Goal: Task Accomplishment & Management: Use online tool/utility

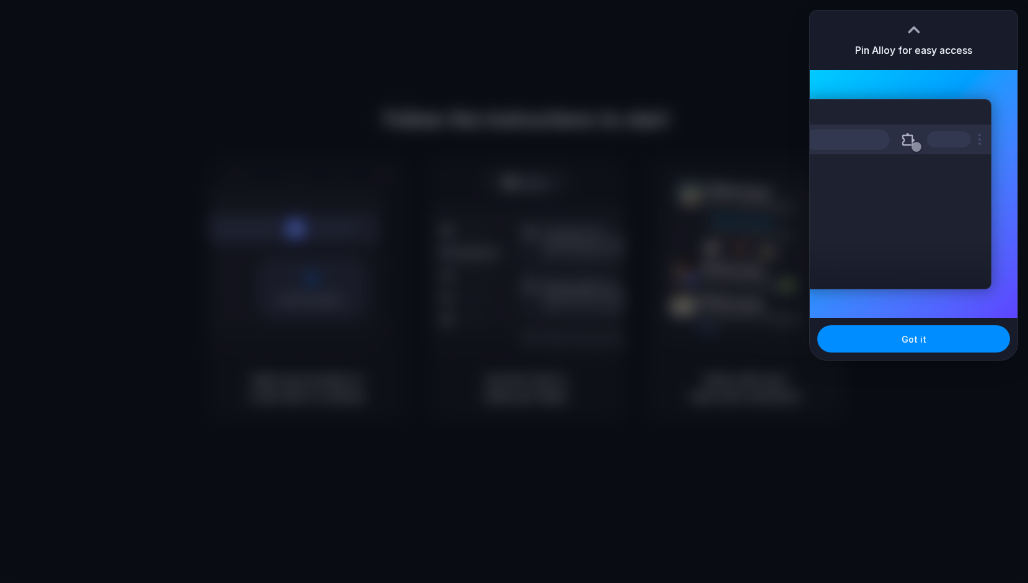
click at [916, 225] on div "Extensions Alloy · AI Prototyping for..." at bounding box center [897, 194] width 187 height 190
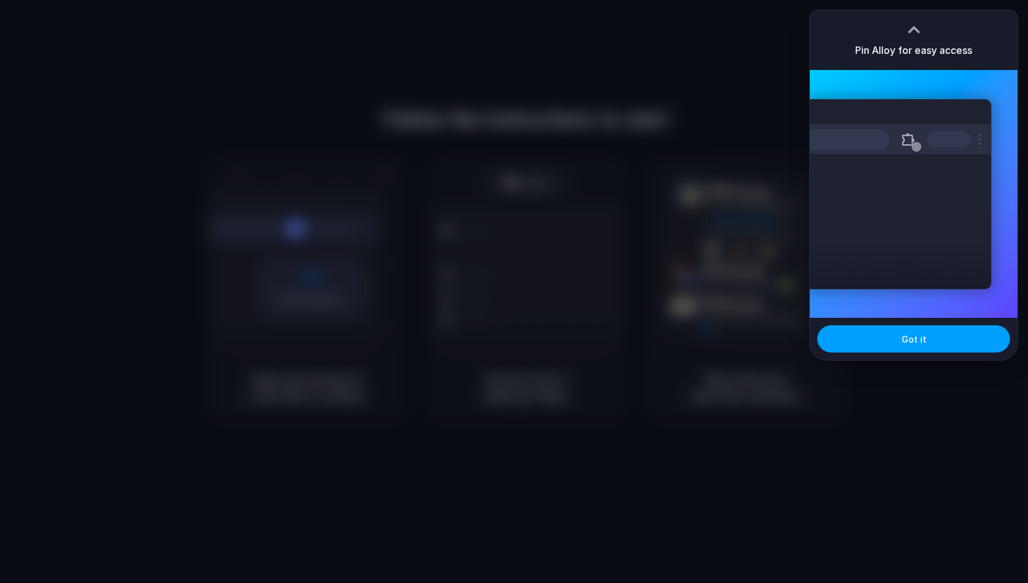
click at [913, 339] on span "Got it" at bounding box center [913, 339] width 25 height 13
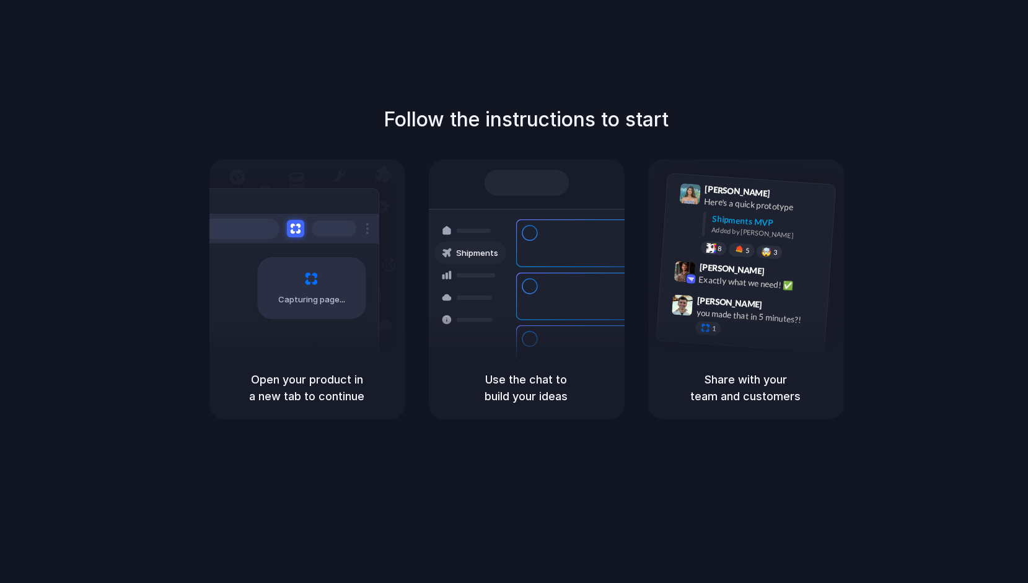
click at [929, 94] on div "Follow the instructions to start Capturing page Open your product in a new tab …" at bounding box center [526, 304] width 1053 height 608
click at [929, 51] on div "Follow the instructions to start Capturing page Open your product in a new tab …" at bounding box center [526, 304] width 1053 height 608
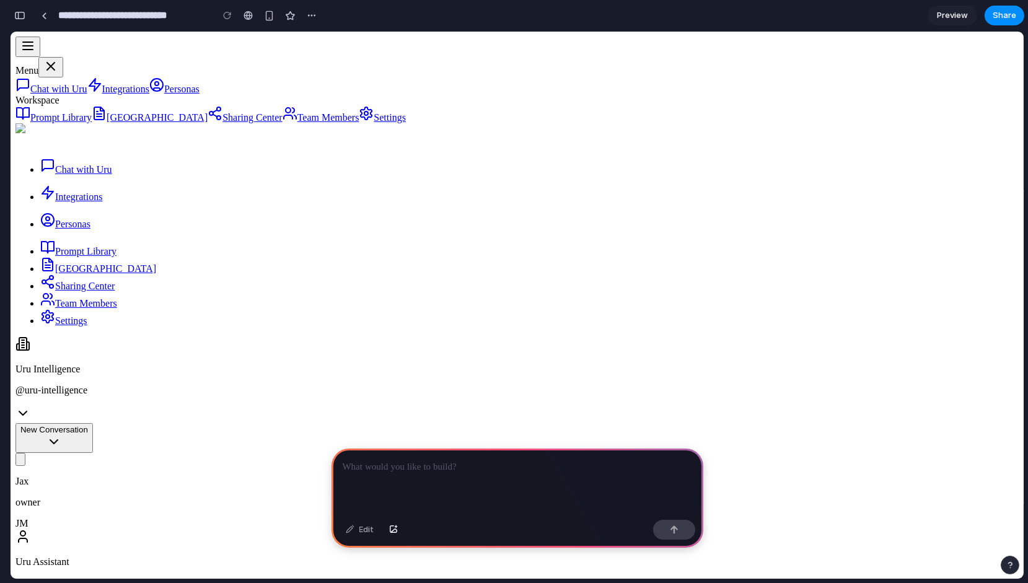
click at [496, 453] on div at bounding box center [517, 482] width 372 height 66
click at [69, 230] on div "Personas" at bounding box center [516, 220] width 1003 height 17
click at [85, 229] on span "Personas" at bounding box center [72, 224] width 35 height 11
click at [55, 227] on icon at bounding box center [47, 219] width 15 height 15
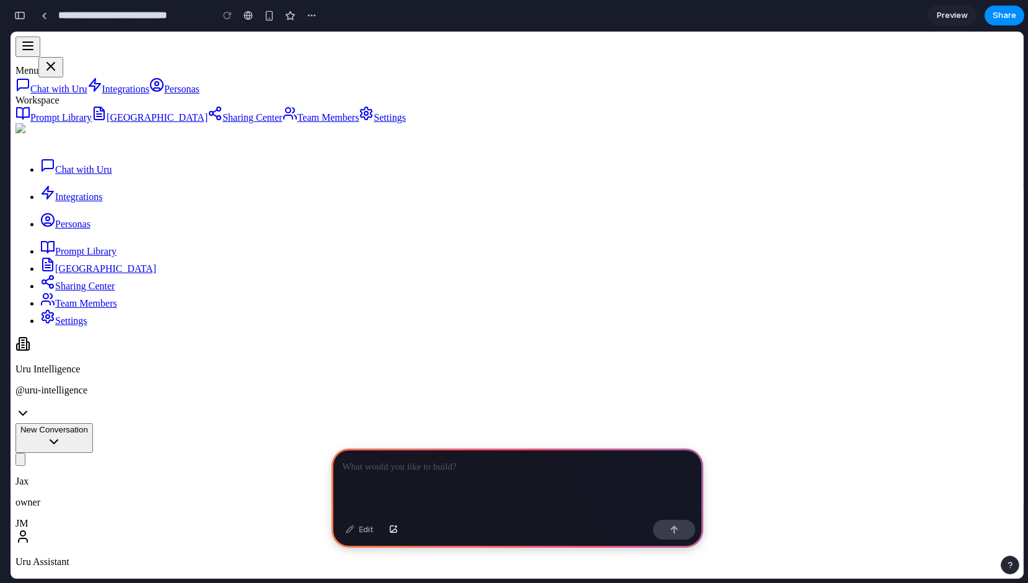
click at [75, 229] on link "Personas" at bounding box center [65, 224] width 50 height 11
click at [90, 229] on span "Personas" at bounding box center [72, 224] width 35 height 11
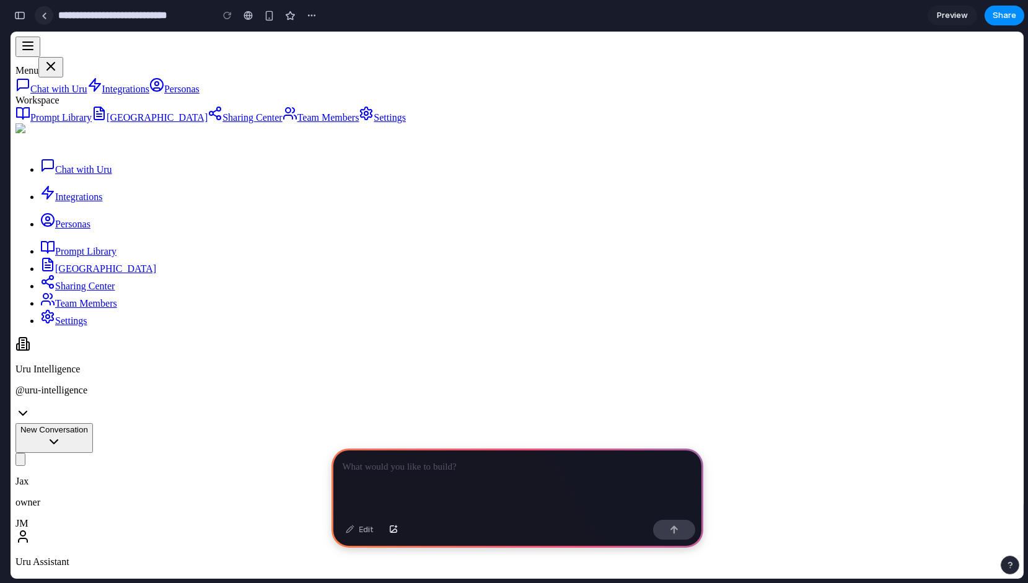
click at [42, 15] on div at bounding box center [45, 15] width 6 height 7
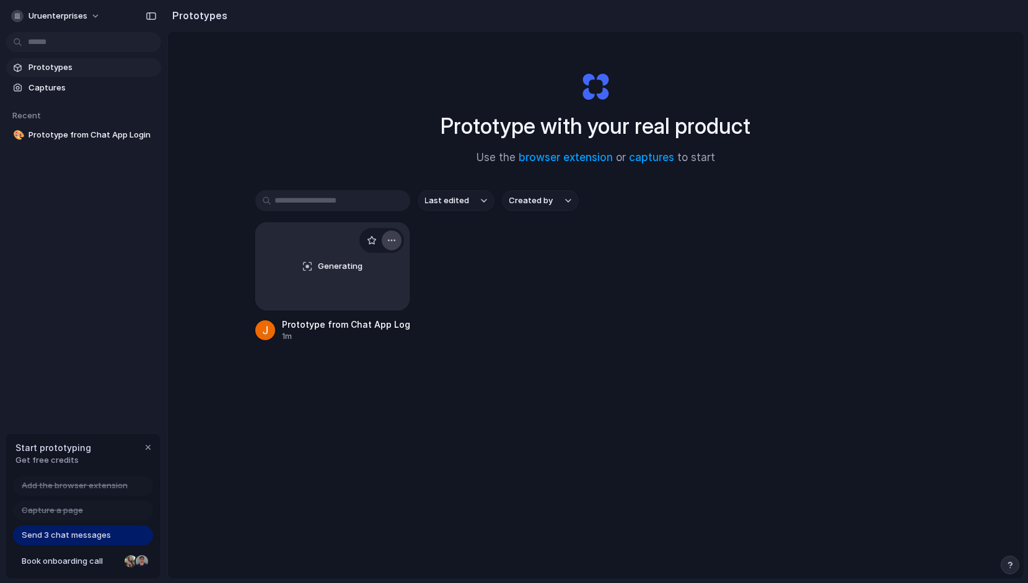
click at [387, 240] on div "button" at bounding box center [392, 240] width 10 height 10
click at [324, 335] on li "Delete" at bounding box center [354, 328] width 88 height 20
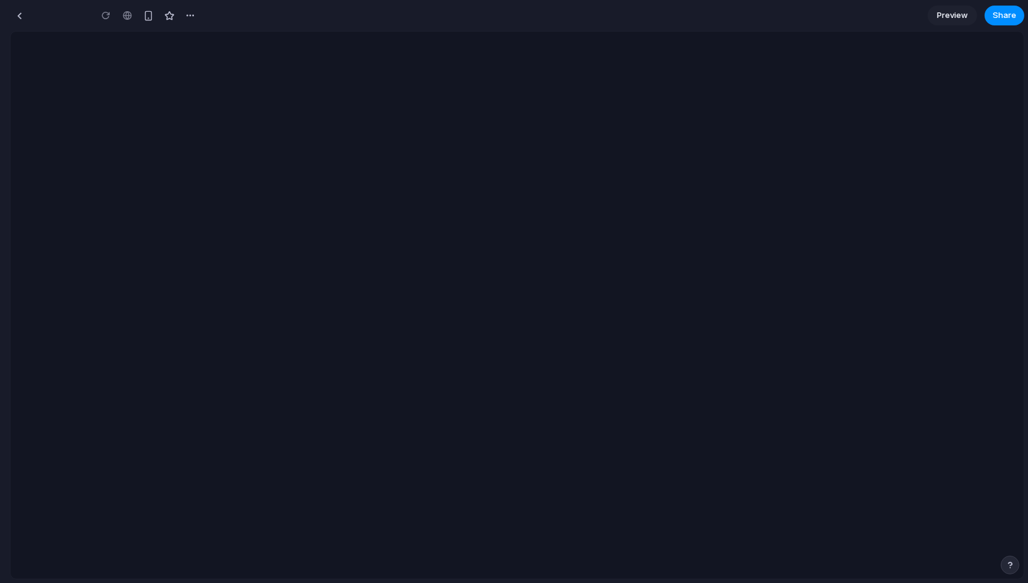
type input "**********"
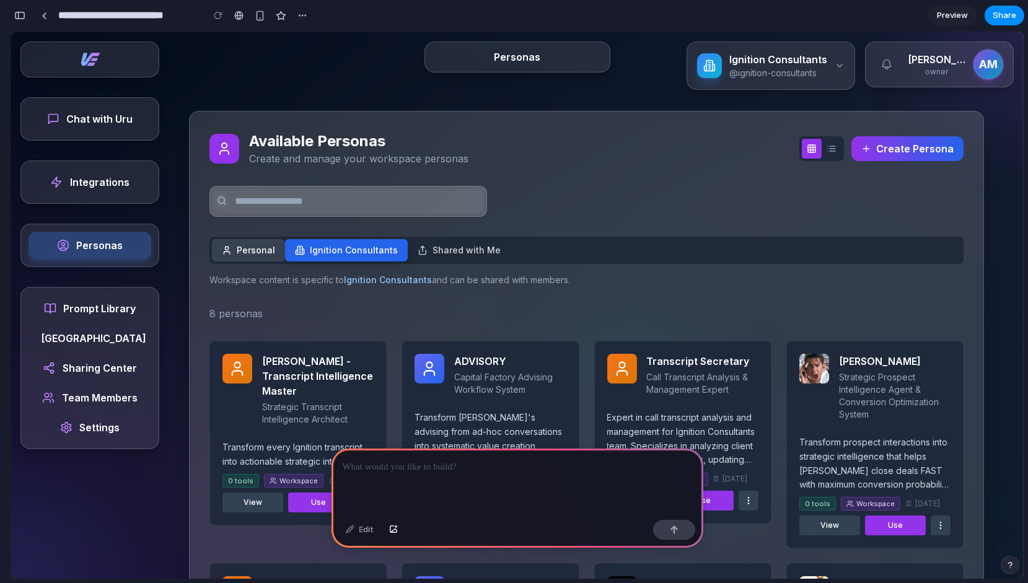
click at [224, 253] on icon at bounding box center [227, 250] width 10 height 10
click at [362, 256] on button "Ignition Consultants" at bounding box center [346, 250] width 123 height 22
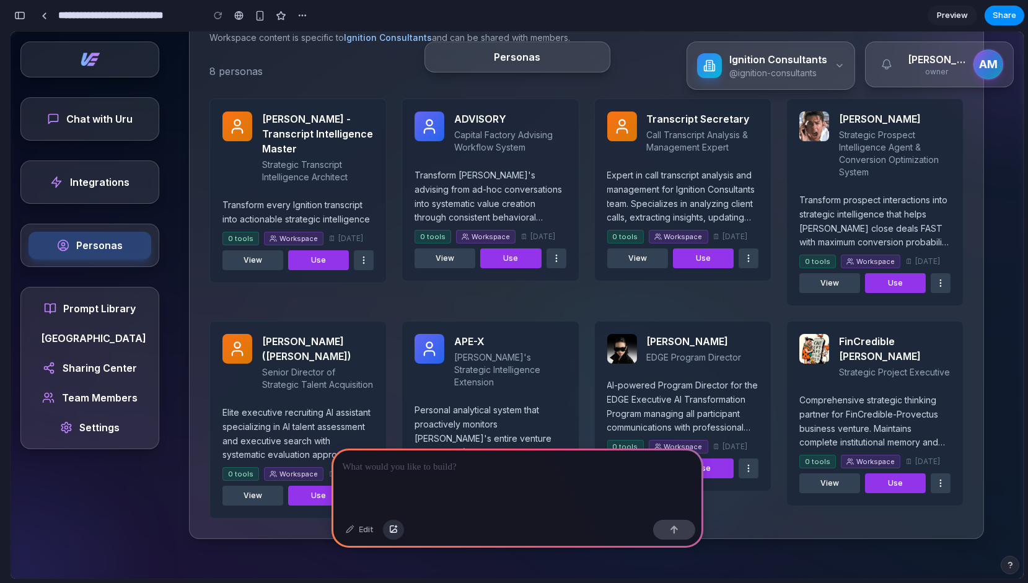
click at [397, 529] on button "button" at bounding box center [393, 530] width 21 height 20
click at [419, 460] on p at bounding box center [517, 467] width 349 height 15
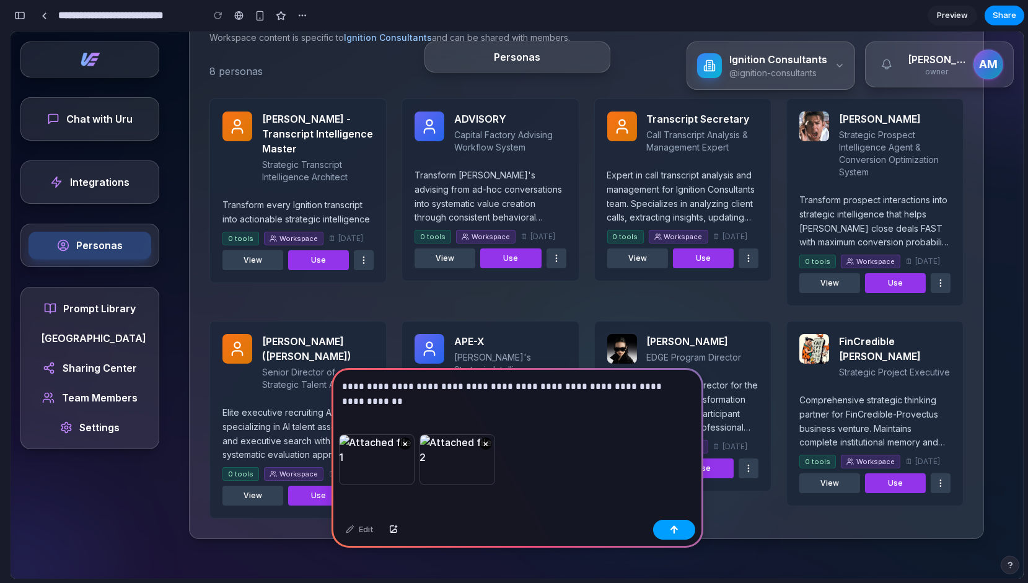
click at [672, 532] on div "button" at bounding box center [674, 529] width 9 height 9
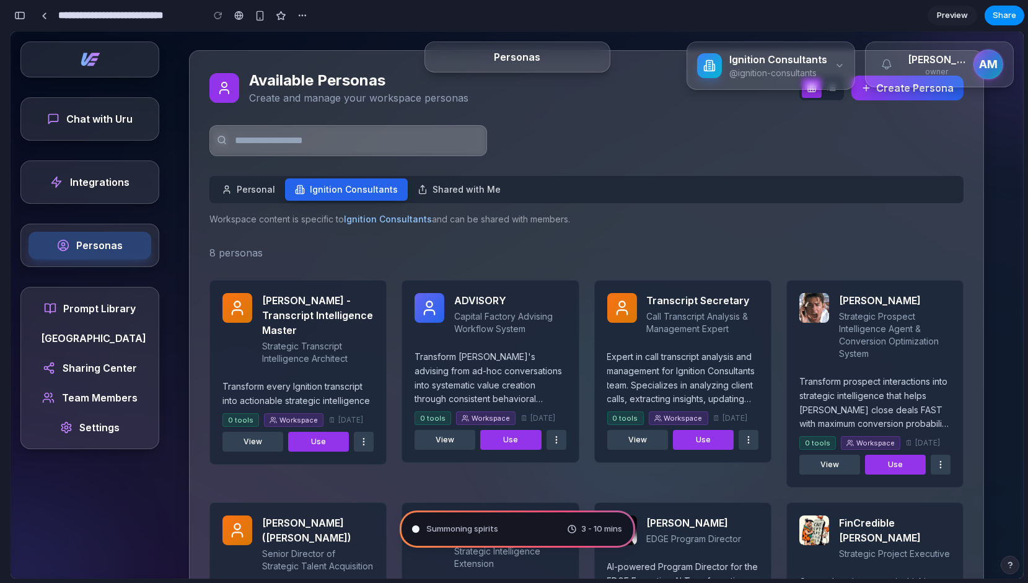
scroll to position [59, 0]
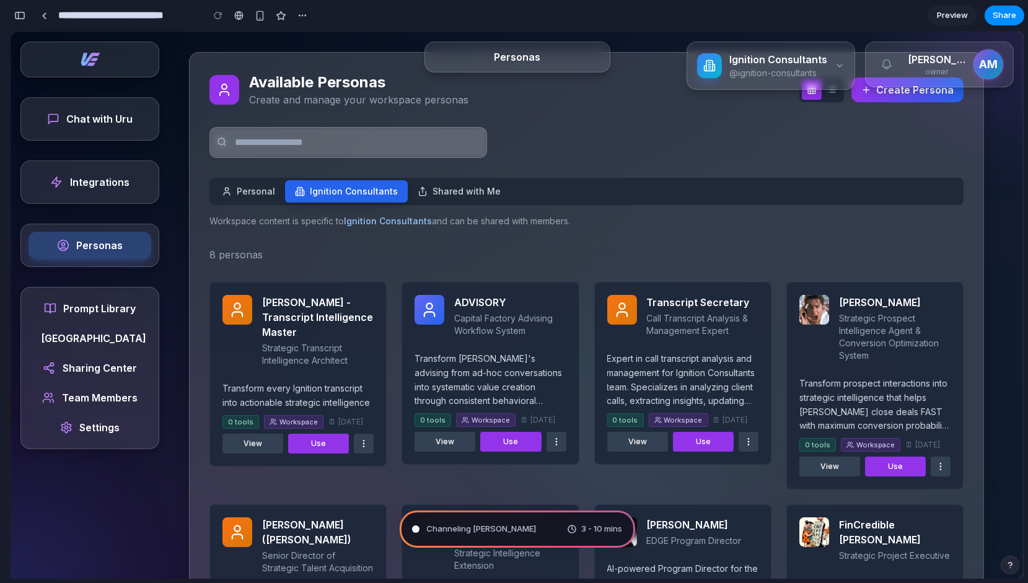
type input "**********"
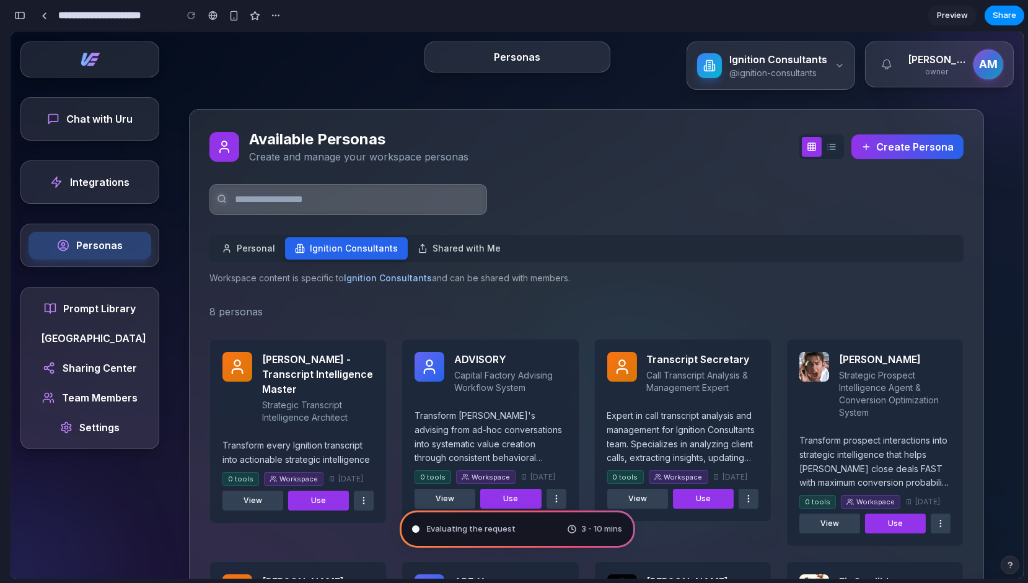
scroll to position [0, 0]
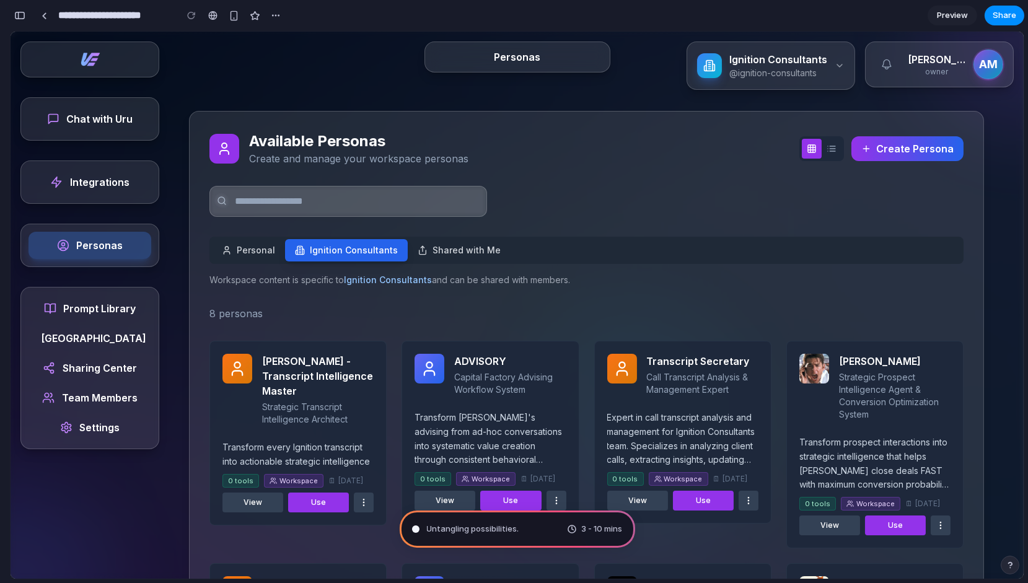
click at [545, 533] on div "Untangling possibilities . 3 - 10 mins" at bounding box center [517, 528] width 235 height 37
click at [582, 530] on span "3 - 10 mins" at bounding box center [602, 529] width 41 height 12
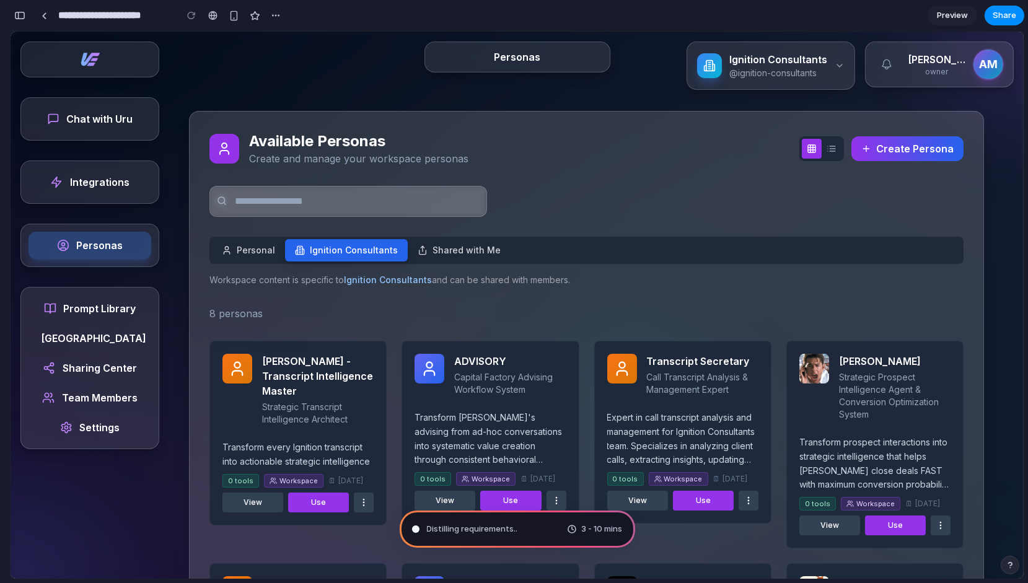
scroll to position [439, 0]
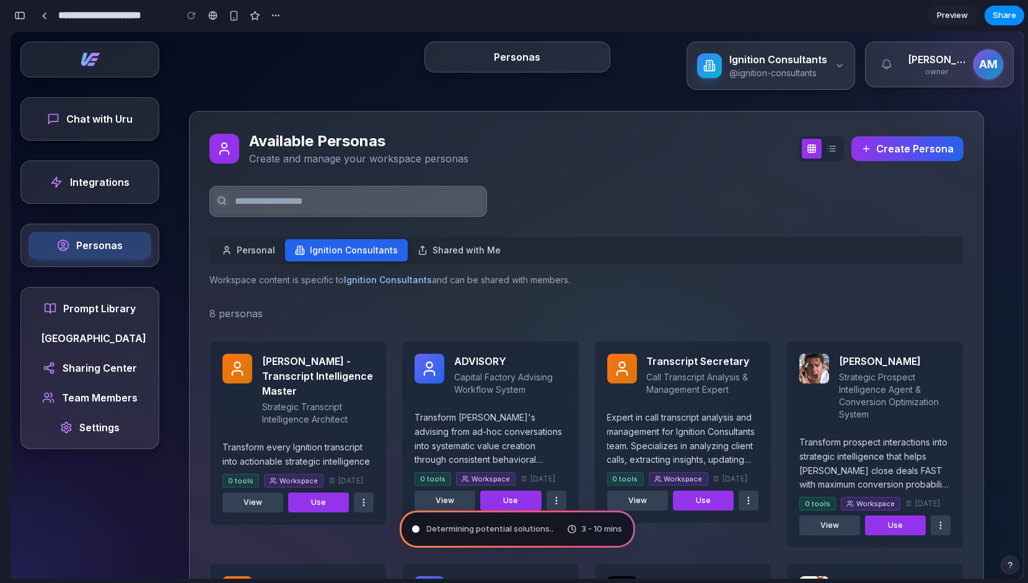
click at [556, 525] on div "Determining potential solutions .. 3 - 10 mins" at bounding box center [517, 528] width 235 height 37
click at [419, 533] on div "Determining potential solutions ." at bounding box center [482, 529] width 140 height 12
click at [606, 538] on div "Determining potential solutions 3 - 10 mins" at bounding box center [517, 528] width 235 height 37
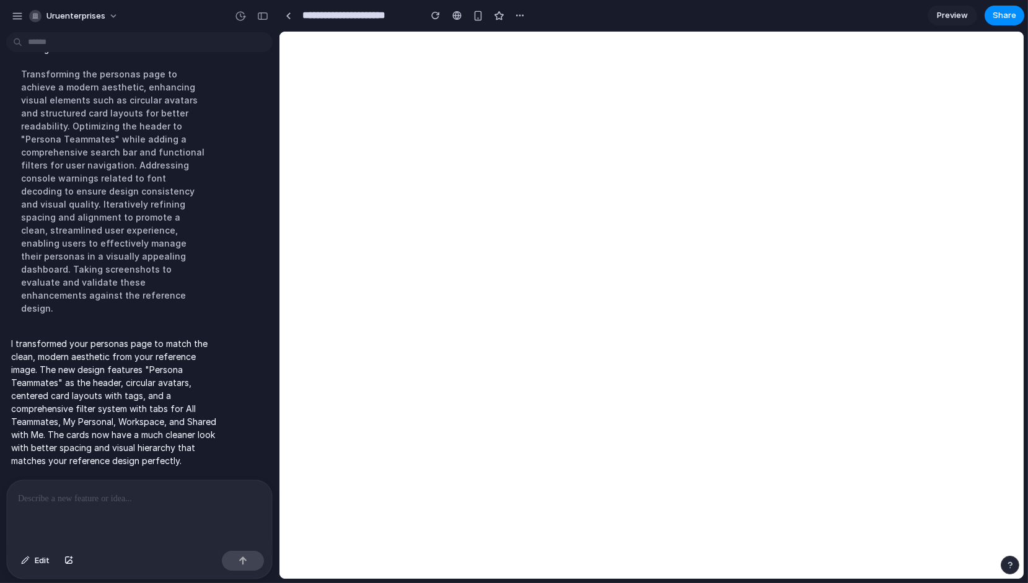
scroll to position [0, 0]
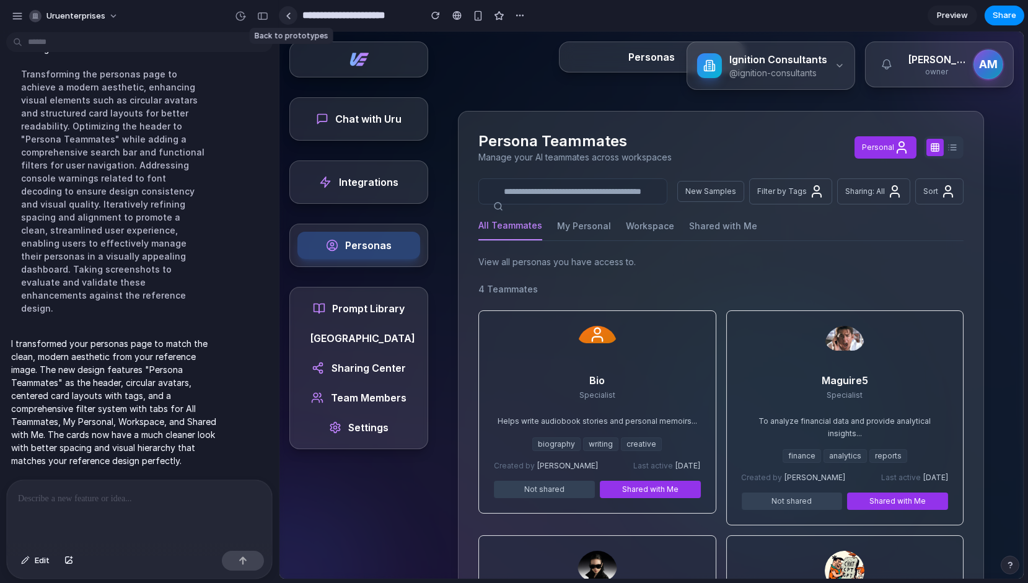
click at [287, 9] on link at bounding box center [288, 15] width 19 height 19
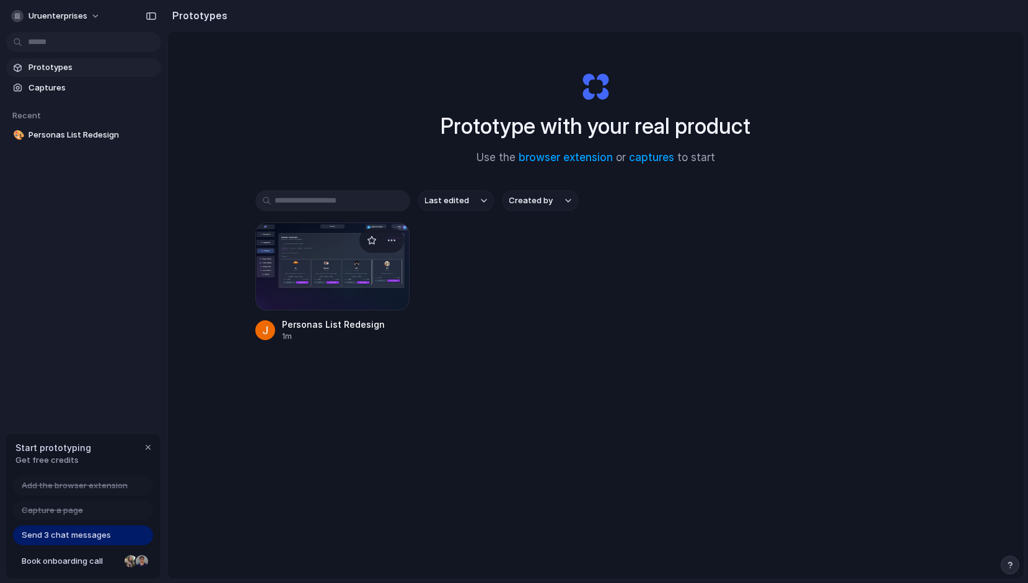
click at [330, 264] on div at bounding box center [332, 266] width 155 height 88
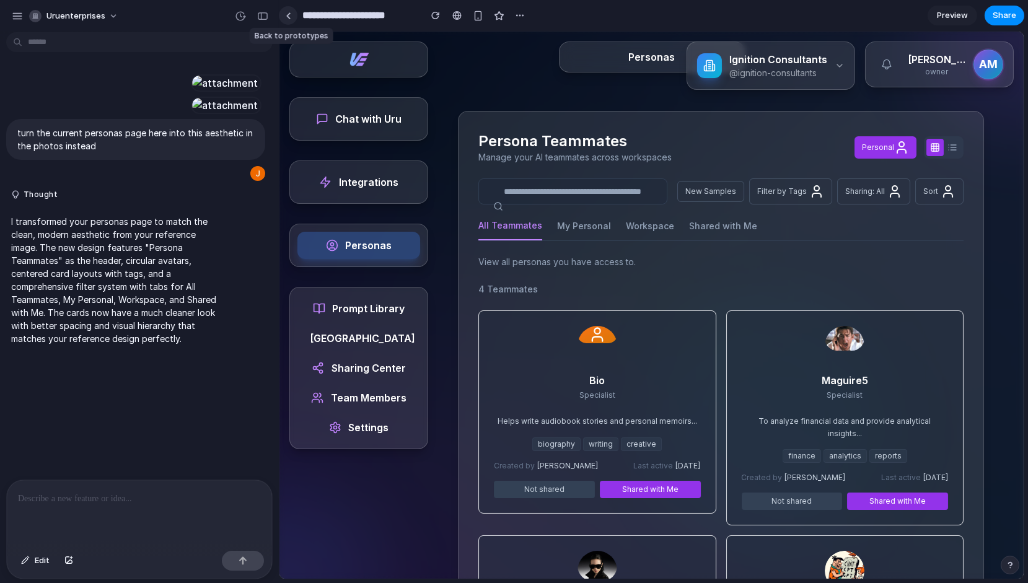
click at [284, 20] on link at bounding box center [288, 15] width 19 height 19
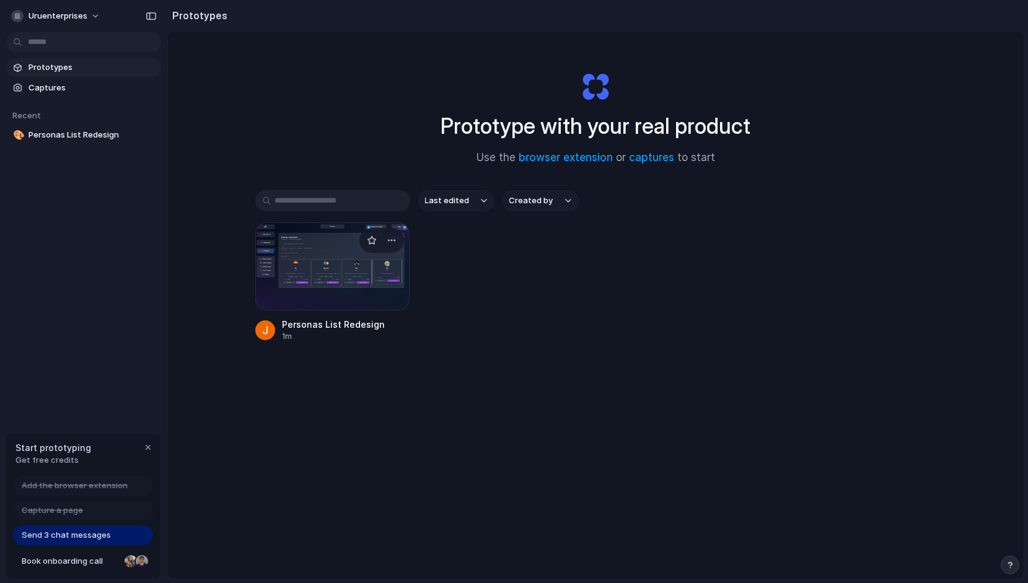
click at [312, 307] on div at bounding box center [332, 266] width 155 height 88
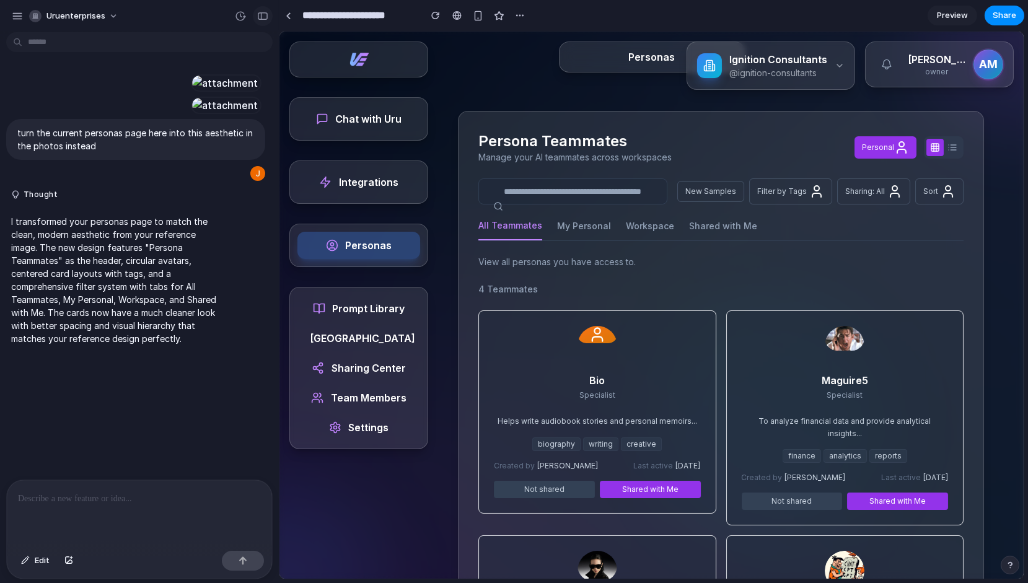
click at [264, 16] on div "button" at bounding box center [262, 16] width 11 height 9
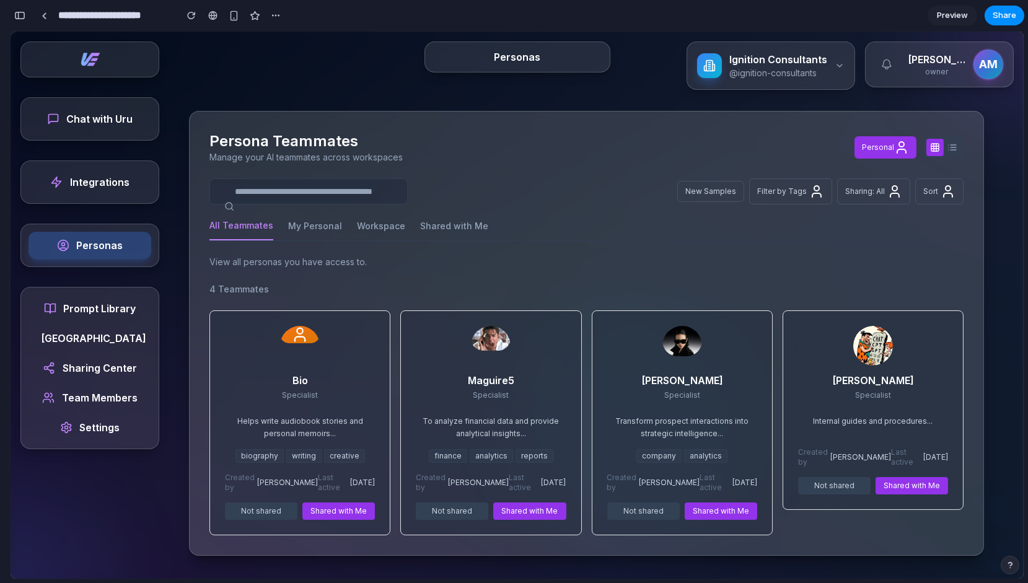
scroll to position [6, 0]
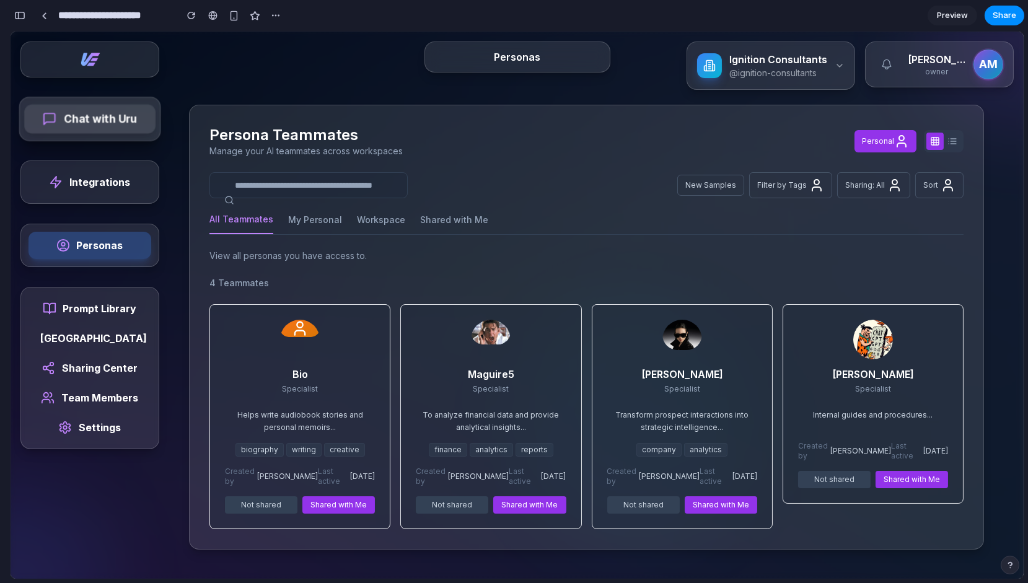
click at [105, 127] on link "Chat with Uru" at bounding box center [89, 118] width 131 height 29
click at [101, 118] on span "Chat with Uru" at bounding box center [100, 119] width 73 height 16
click at [78, 120] on span "Chat with Uru" at bounding box center [100, 119] width 73 height 16
click at [60, 118] on link "Chat with Uru" at bounding box center [89, 118] width 131 height 29
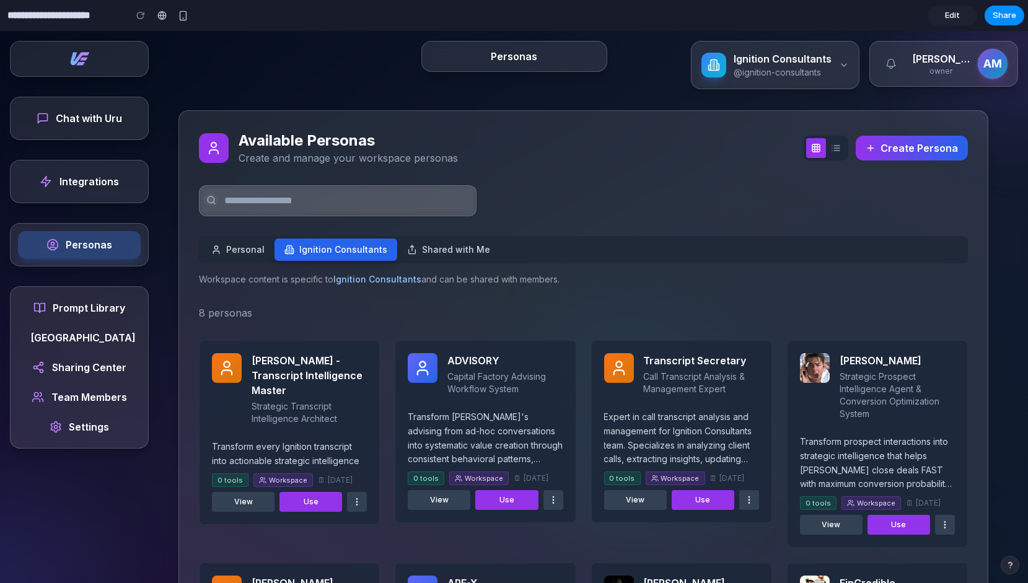
click at [951, 22] on link "Edit" at bounding box center [952, 16] width 50 height 20
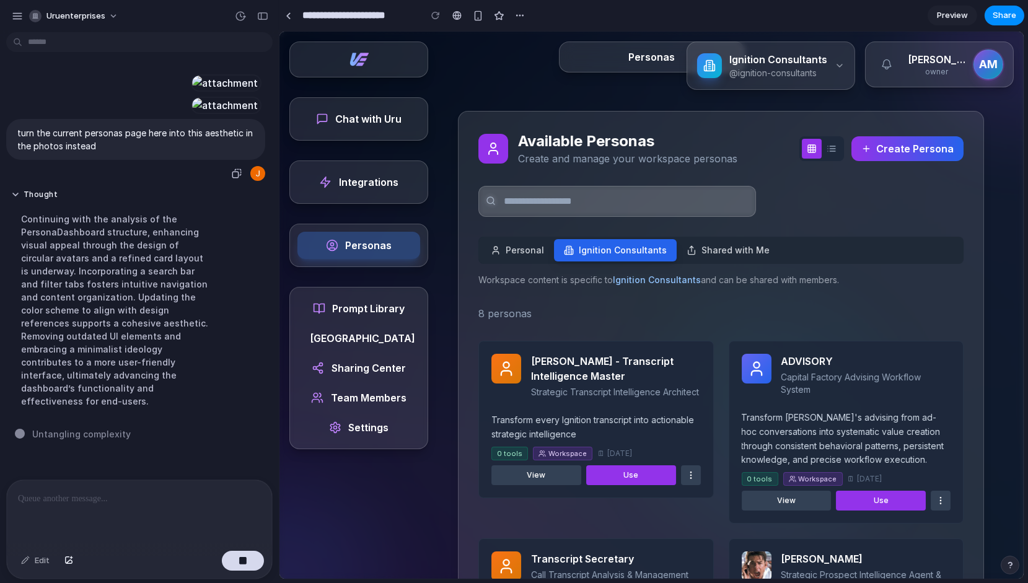
scroll to position [235, 0]
click at [465, 12] on link at bounding box center [456, 15] width 19 height 19
click at [475, 14] on div "button" at bounding box center [478, 16] width 11 height 11
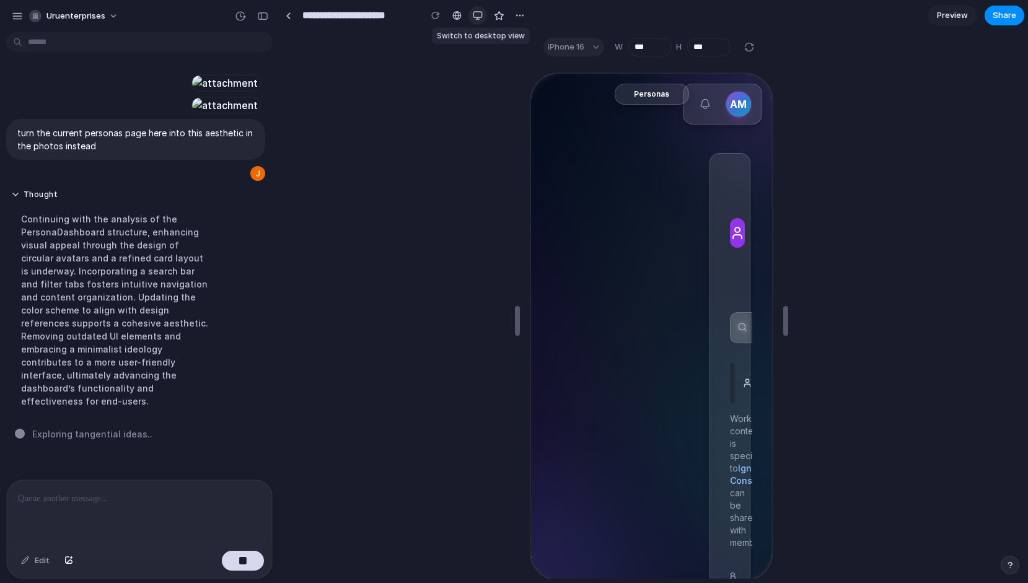
click at [475, 14] on div "button" at bounding box center [478, 16] width 10 height 10
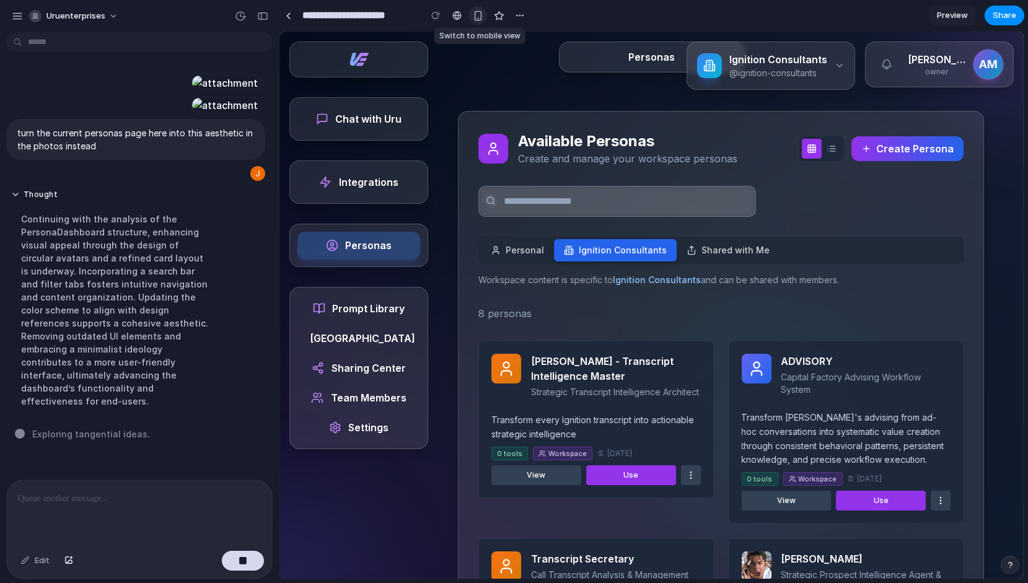
click at [475, 14] on div "button" at bounding box center [478, 16] width 11 height 11
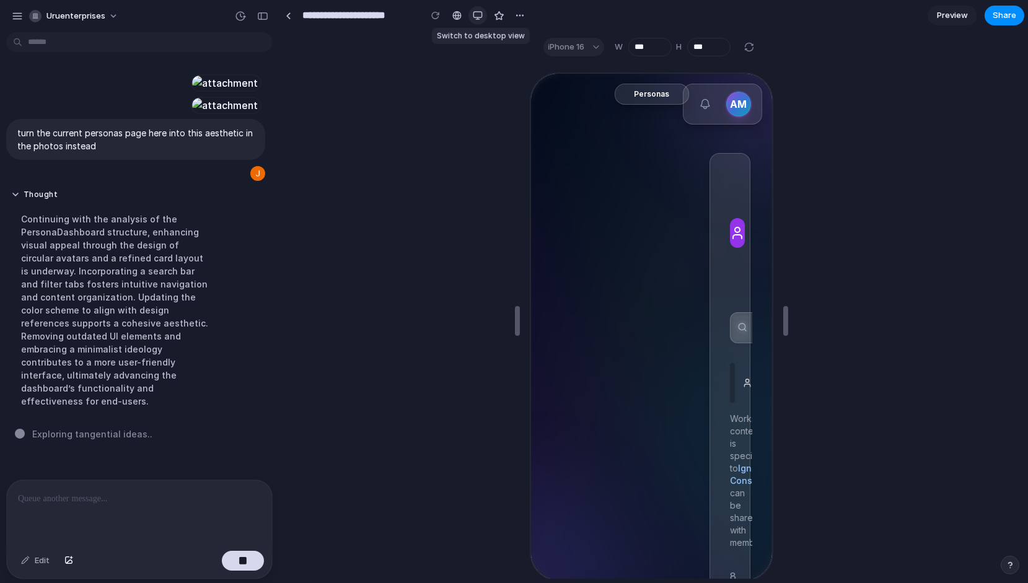
click at [475, 14] on div "button" at bounding box center [478, 16] width 10 height 10
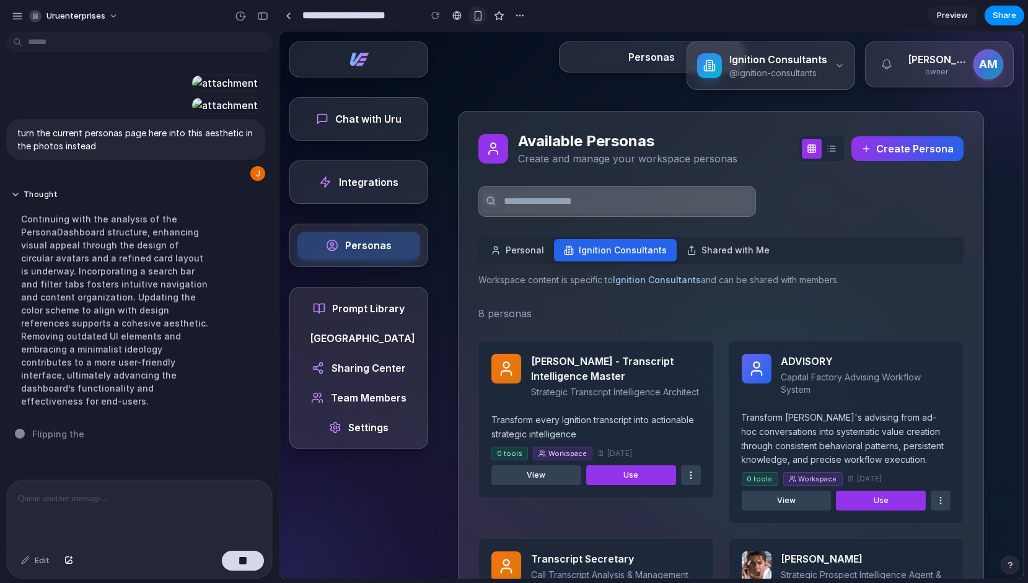
click at [475, 12] on div "button" at bounding box center [478, 16] width 11 height 11
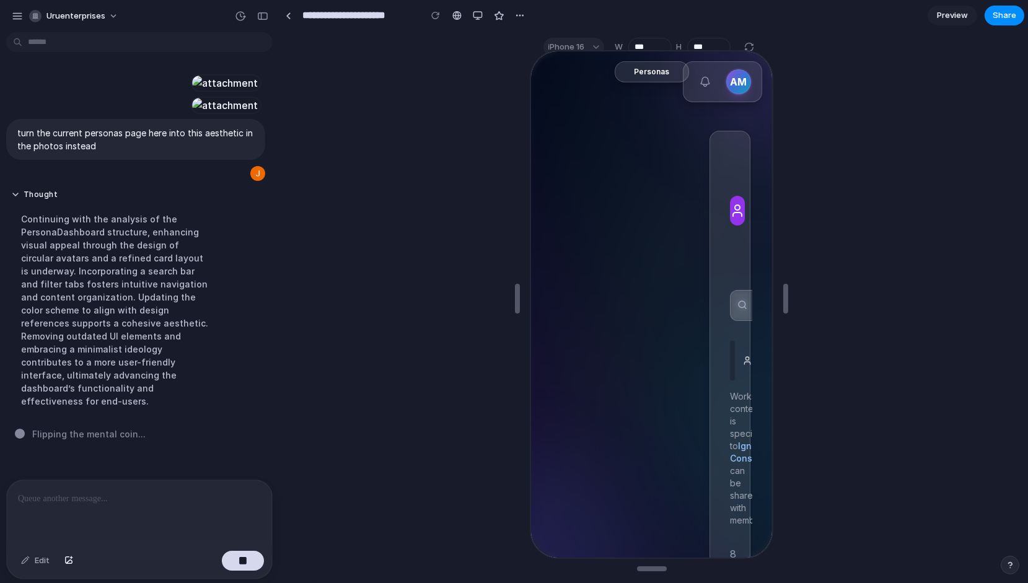
scroll to position [0, 0]
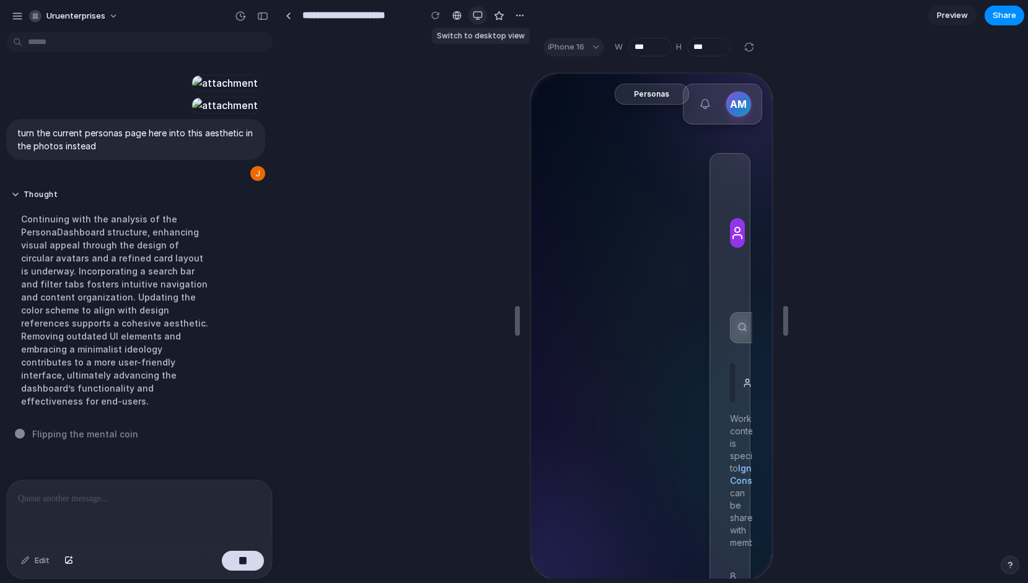
click at [478, 14] on div "button" at bounding box center [478, 16] width 10 height 10
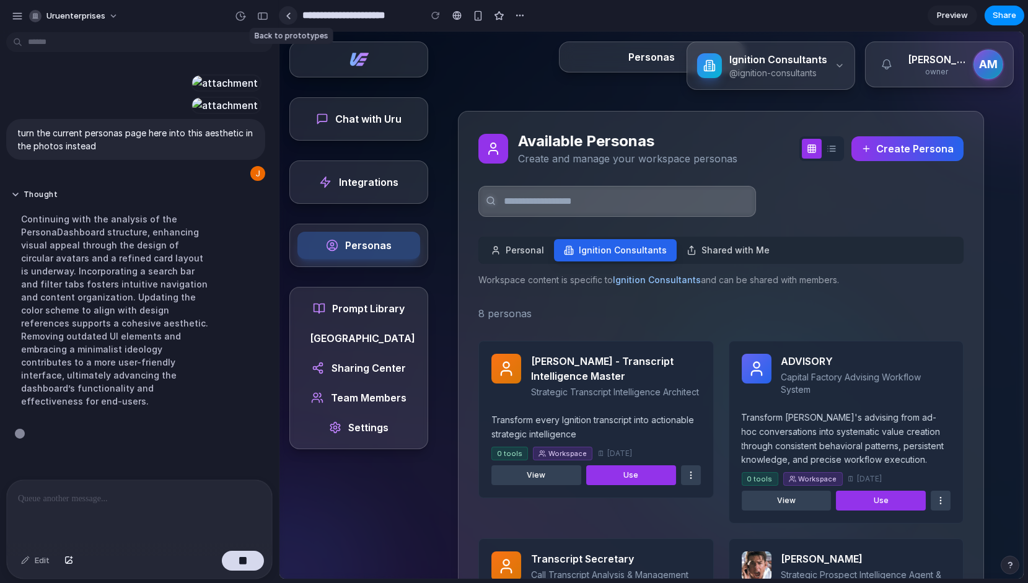
click at [290, 21] on link at bounding box center [288, 15] width 19 height 19
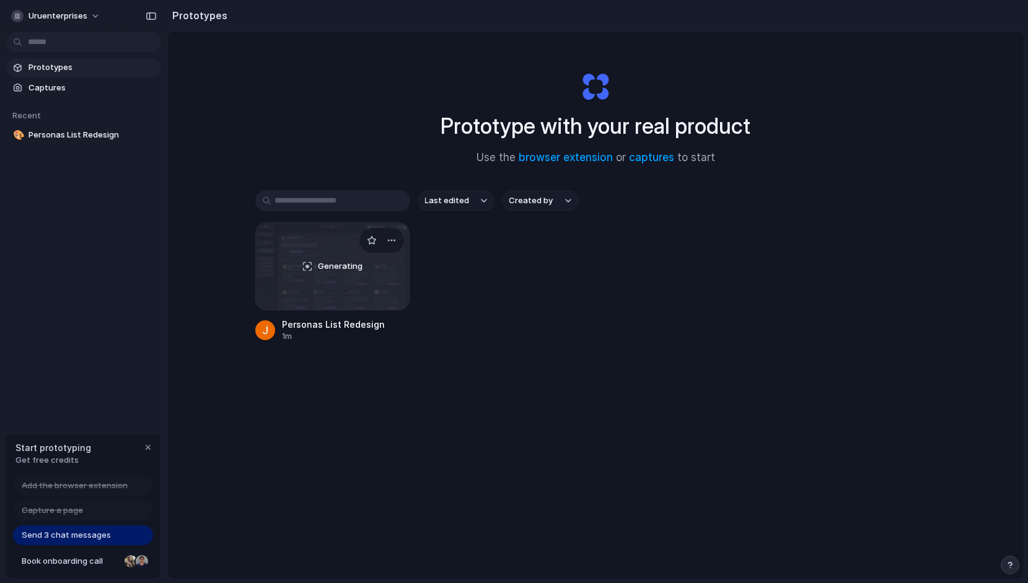
click at [356, 274] on div "Generating" at bounding box center [333, 266] width 154 height 87
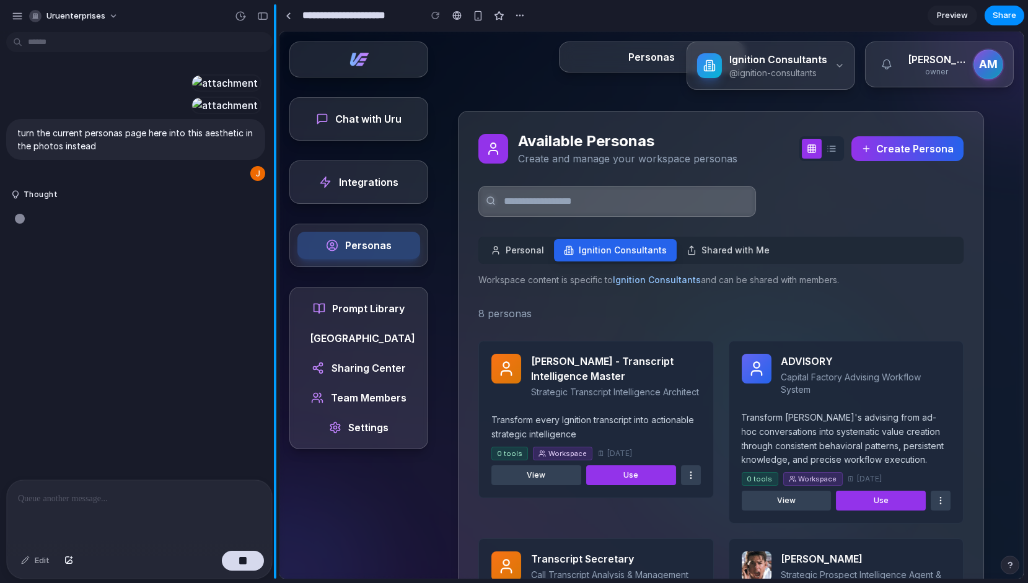
scroll to position [33, 0]
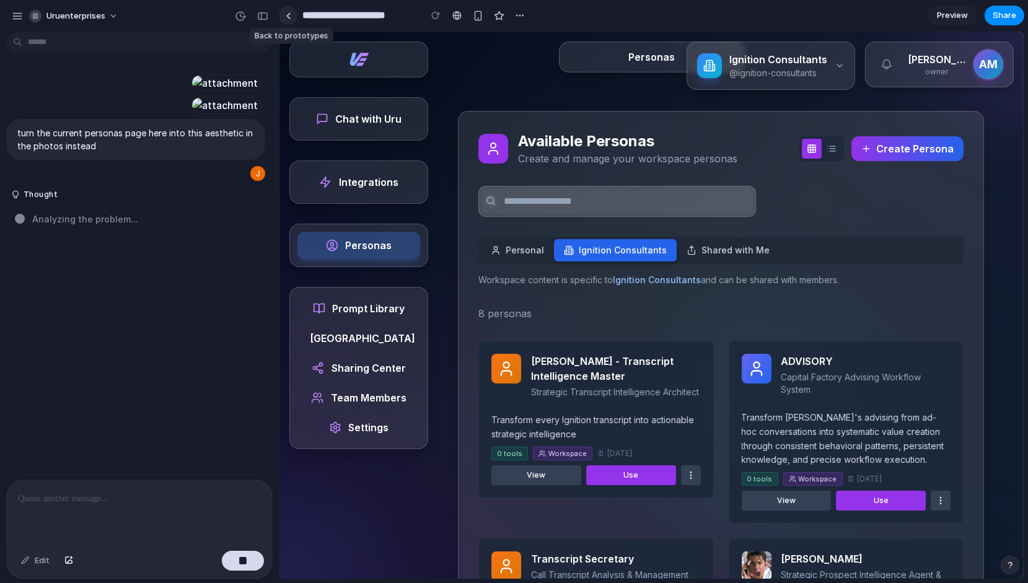
click at [287, 17] on div at bounding box center [289, 15] width 6 height 7
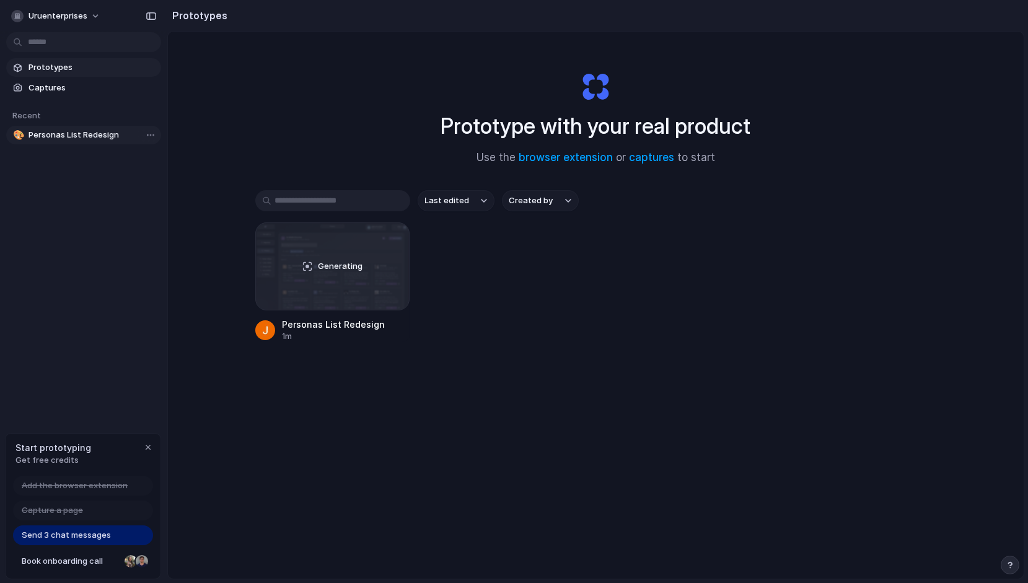
click at [56, 131] on span "Personas List Redesign" at bounding box center [92, 135] width 128 height 12
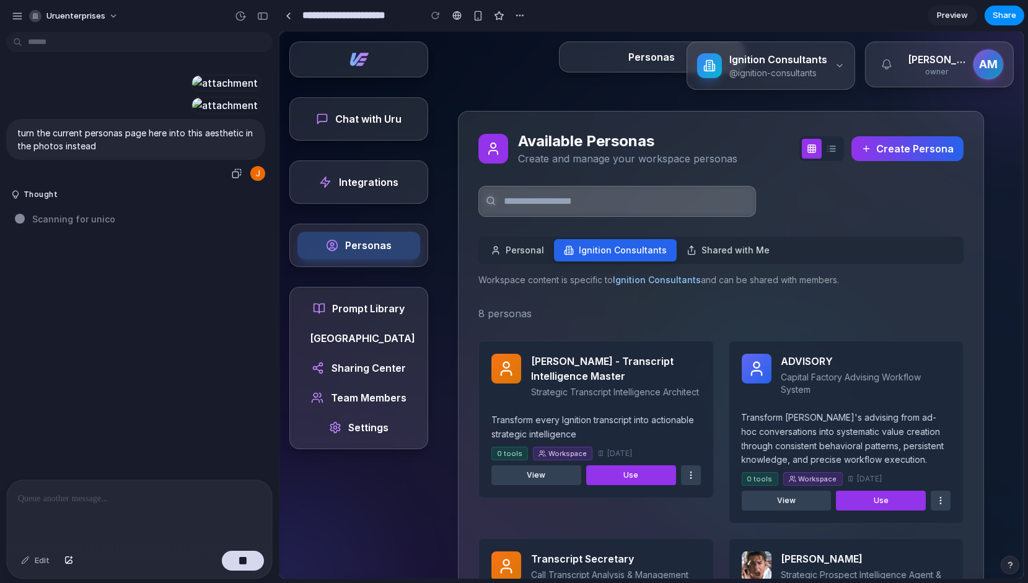
scroll to position [33, 0]
click at [287, 14] on div at bounding box center [289, 15] width 6 height 7
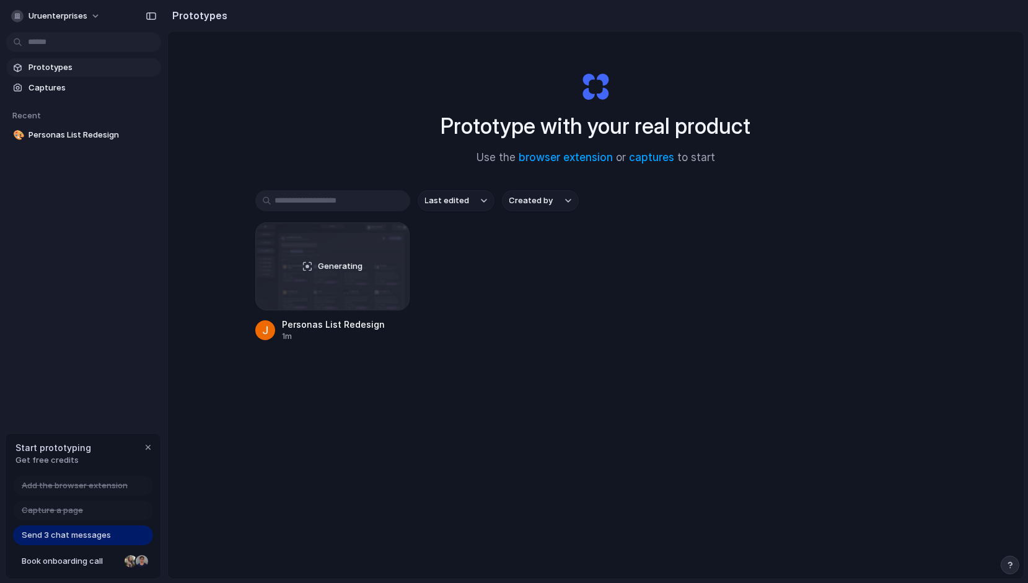
click at [370, 129] on div "Prototype with your real product Use the browser extension or captures to start" at bounding box center [596, 113] width 496 height 134
click at [254, 82] on div "Open in new tab Copy link" at bounding box center [514, 291] width 1028 height 583
click at [559, 156] on link "browser extension" at bounding box center [566, 157] width 94 height 12
click at [958, 213] on div "Prototype with your real product Use the browser extension or captures to start…" at bounding box center [596, 338] width 856 height 613
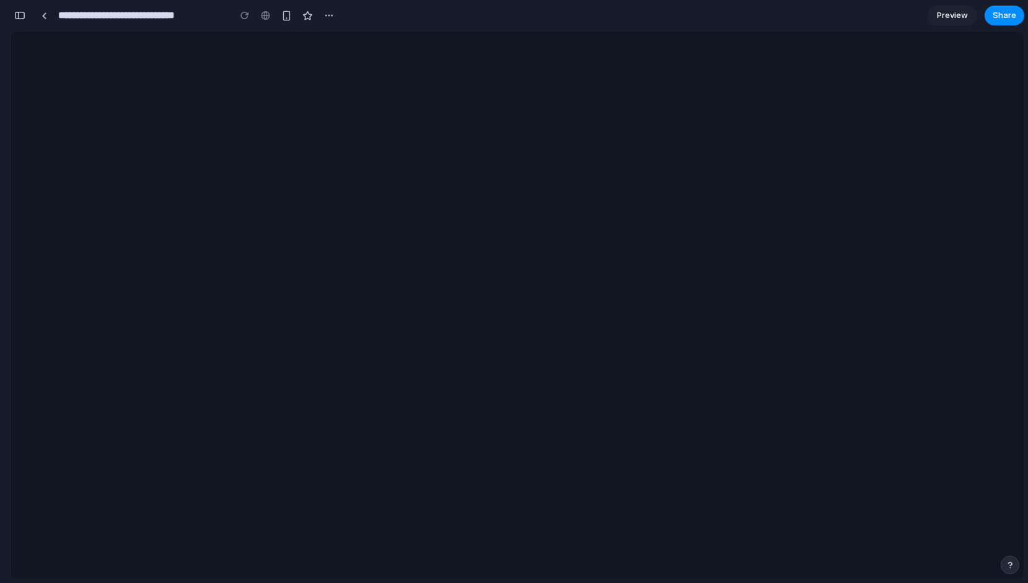
scroll to position [0, 11]
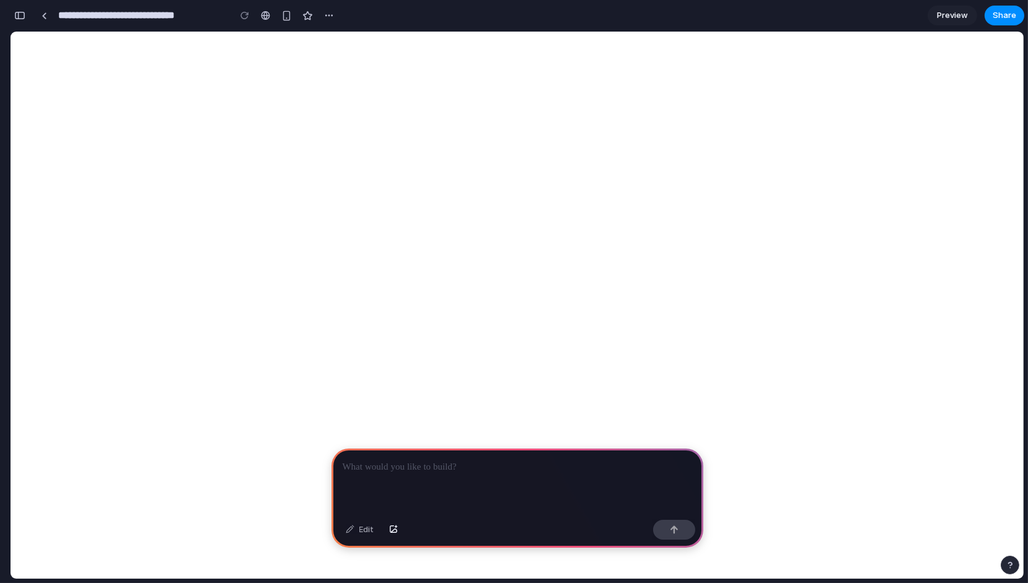
click at [463, 469] on p at bounding box center [517, 467] width 349 height 15
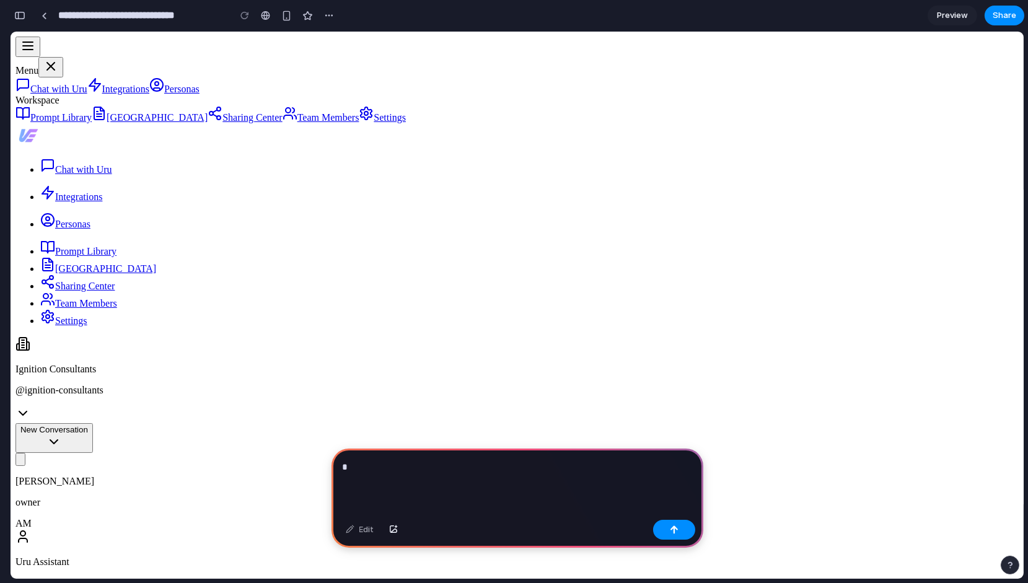
scroll to position [0, 0]
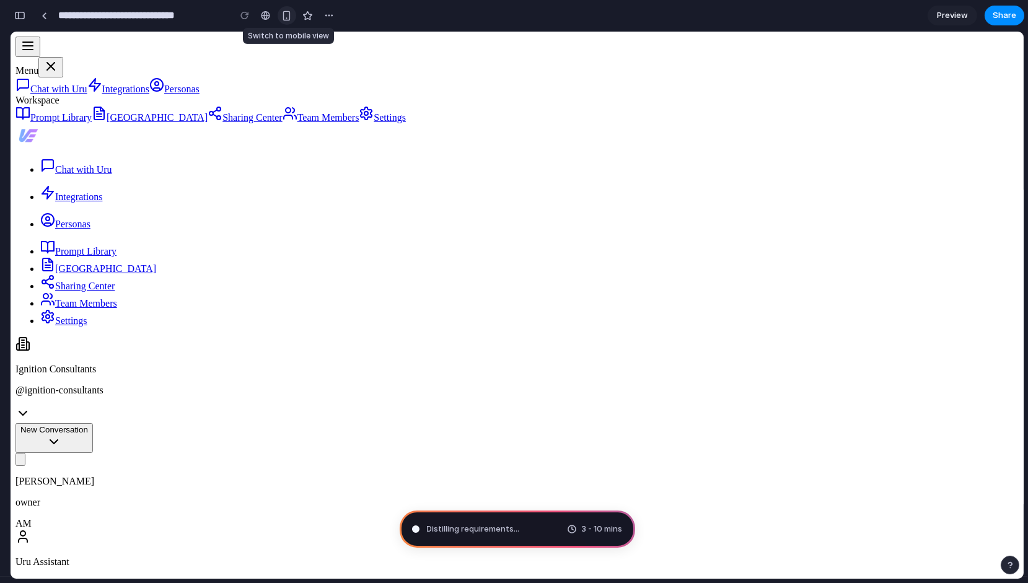
click at [287, 17] on div "button" at bounding box center [286, 16] width 11 height 11
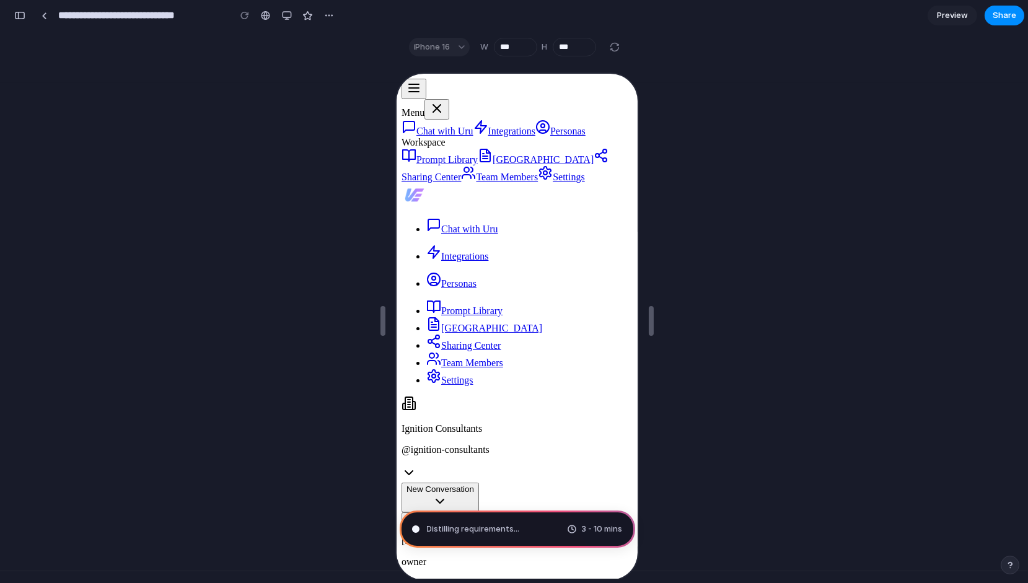
click at [442, 99] on icon "Close menu" at bounding box center [434, 106] width 15 height 15
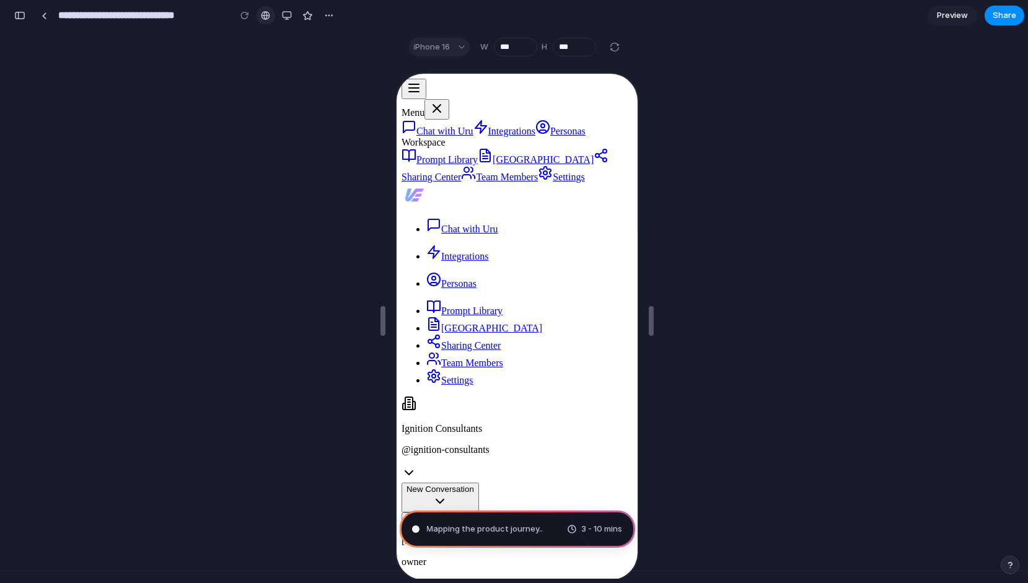
click at [267, 15] on div at bounding box center [265, 16] width 9 height 10
click at [286, 16] on div "button" at bounding box center [287, 16] width 10 height 10
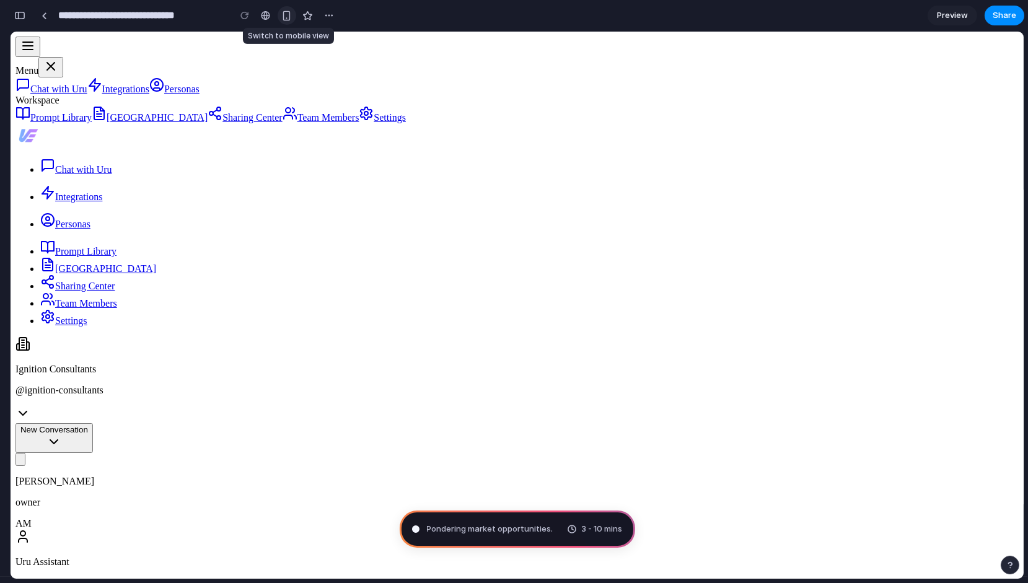
click at [286, 16] on div "button" at bounding box center [286, 16] width 11 height 11
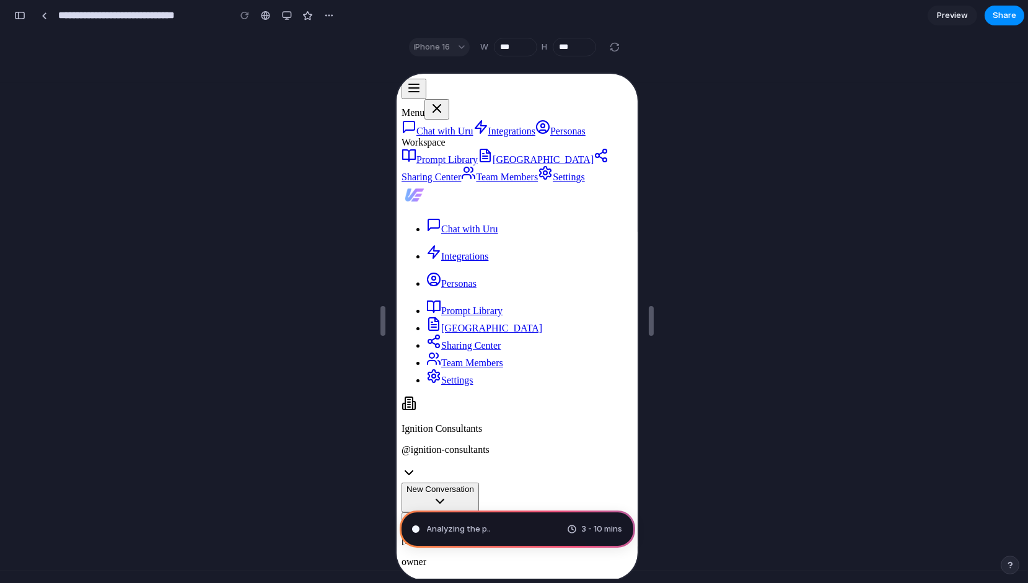
type input "**********"
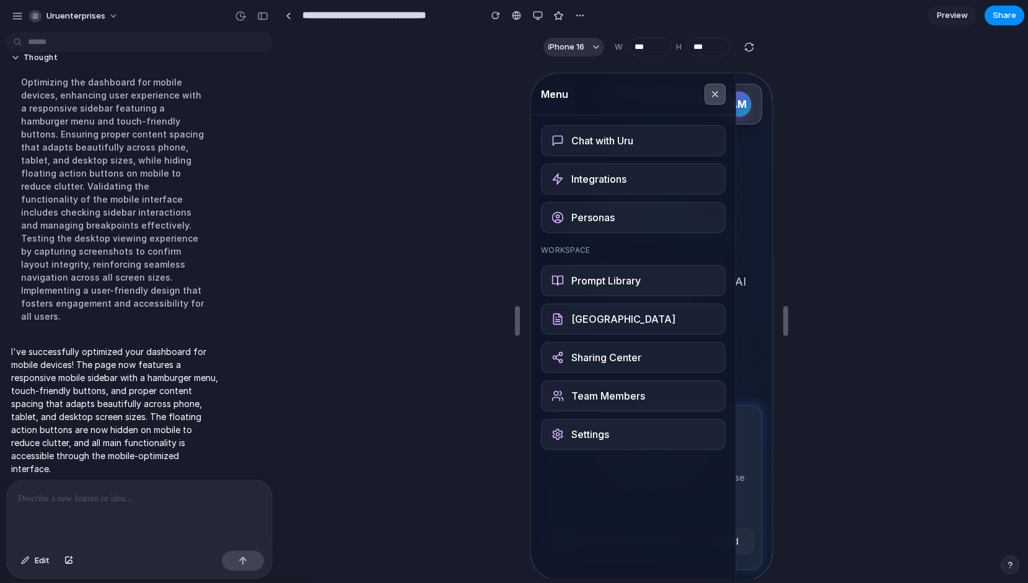
click at [712, 94] on icon at bounding box center [713, 92] width 5 height 5
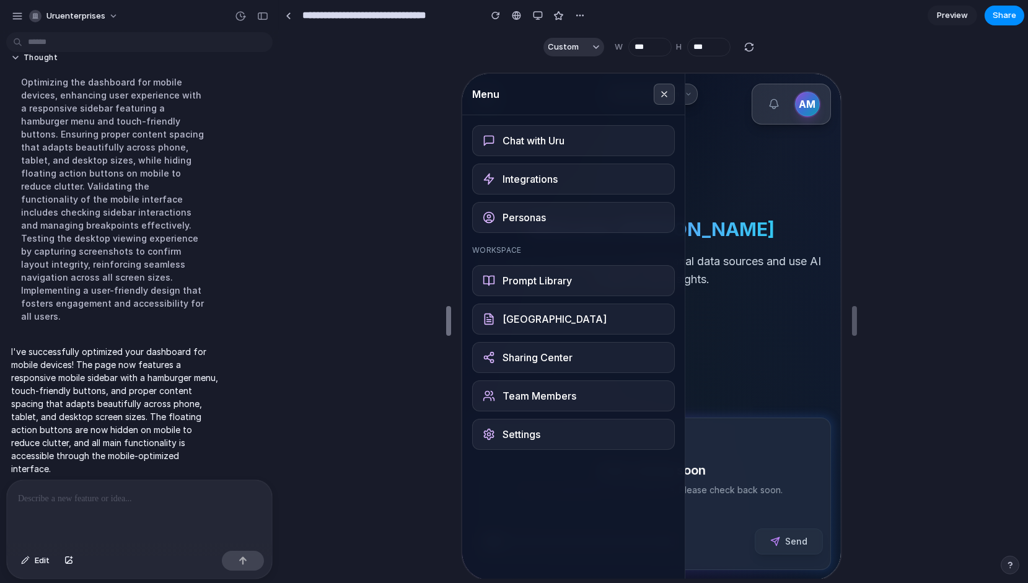
drag, startPoint x: 513, startPoint y: 305, endPoint x: 442, endPoint y: 272, distance: 77.9
click at [657, 88] on icon at bounding box center [660, 92] width 10 height 10
click at [661, 94] on icon at bounding box center [660, 92] width 10 height 10
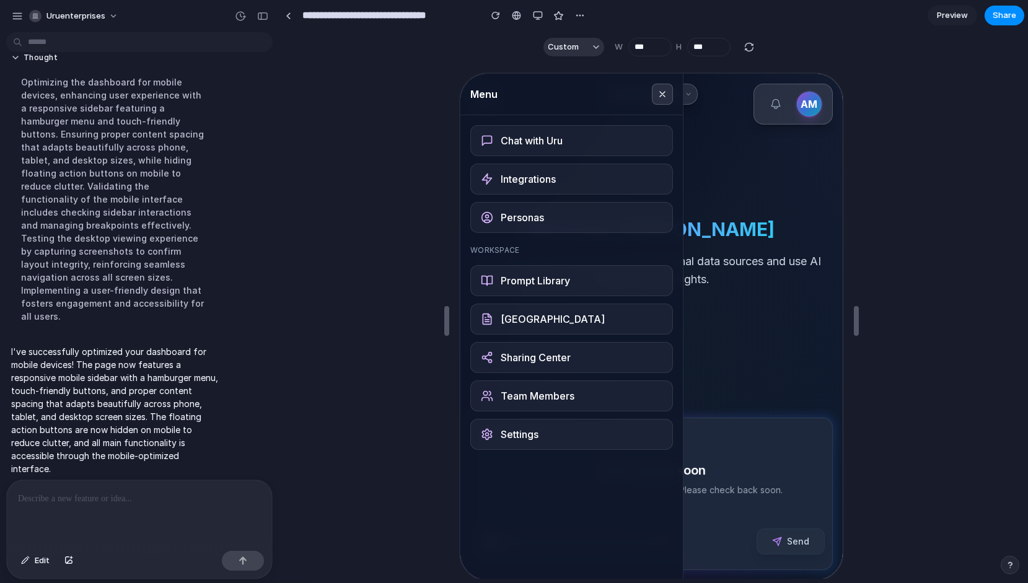
click at [719, 134] on div "Welcome, [PERSON_NAME] You can now access all your professional data sources an…" at bounding box center [649, 260] width 362 height 377
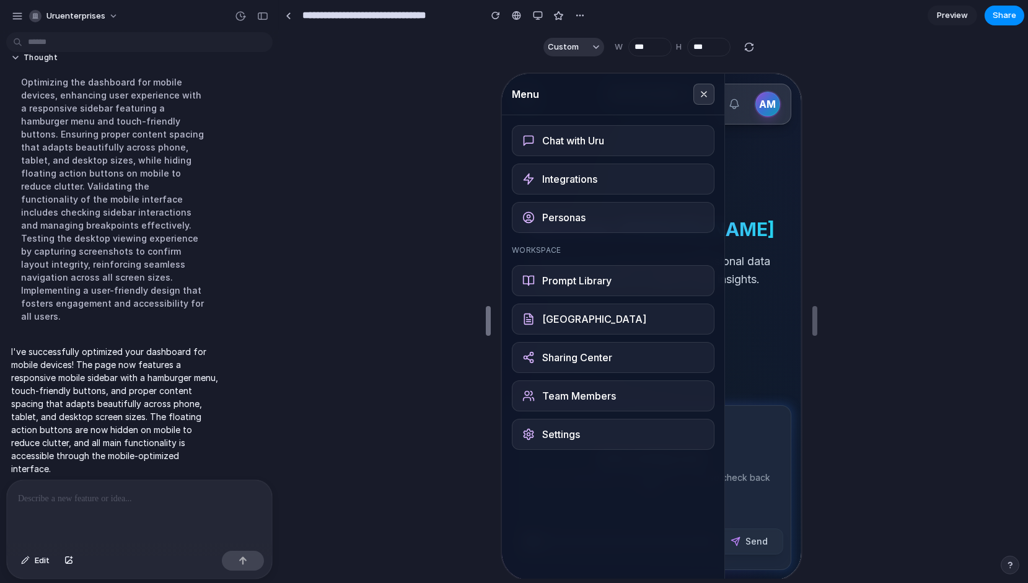
drag, startPoint x: 449, startPoint y: 310, endPoint x: 490, endPoint y: 276, distance: 52.8
click at [698, 100] on button at bounding box center [701, 92] width 21 height 21
click at [720, 140] on div "Chat with Uru Integrations Personas Workspace Prompt Library Context Library Sh…" at bounding box center [610, 285] width 222 height 344
click at [736, 212] on div "Welcome, [PERSON_NAME] You can now access all your professional data sources an…" at bounding box center [649, 260] width 281 height 377
click at [707, 97] on button at bounding box center [701, 92] width 21 height 21
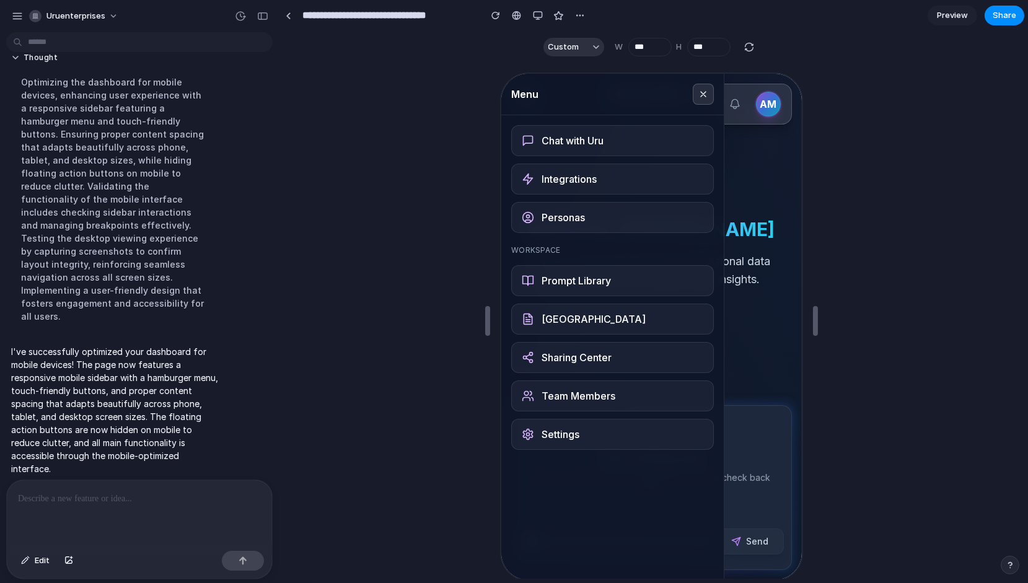
click at [883, 180] on div at bounding box center [651, 321] width 744 height 516
click at [590, 56] on button "Custom" at bounding box center [573, 47] width 61 height 19
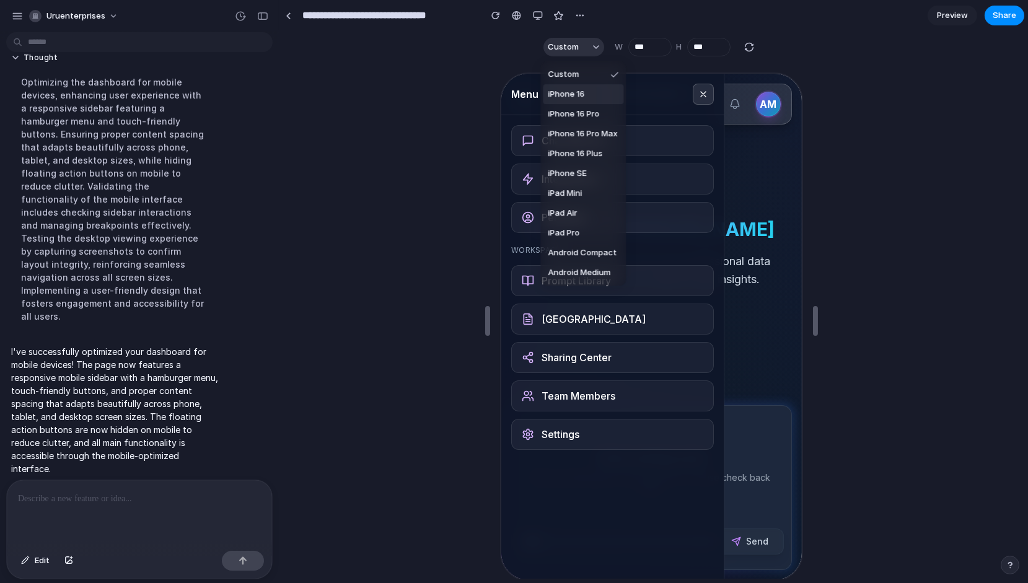
click at [583, 94] on span "iPhone 16" at bounding box center [566, 94] width 37 height 12
type input "***"
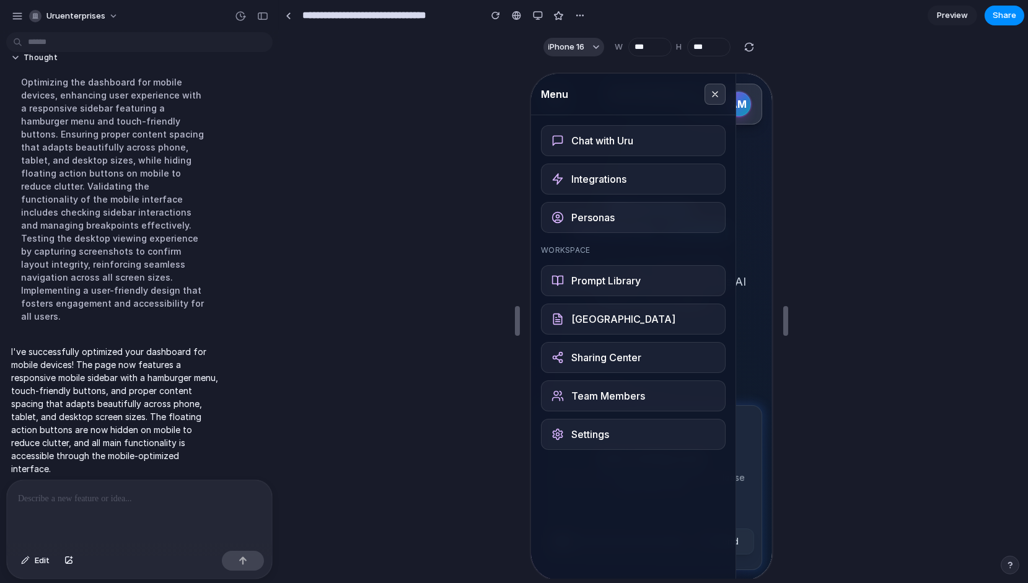
click at [908, 139] on div at bounding box center [651, 321] width 744 height 516
click at [714, 91] on icon at bounding box center [713, 92] width 5 height 5
click at [875, 224] on div at bounding box center [651, 321] width 744 height 516
